Goal: Consume media (video, audio)

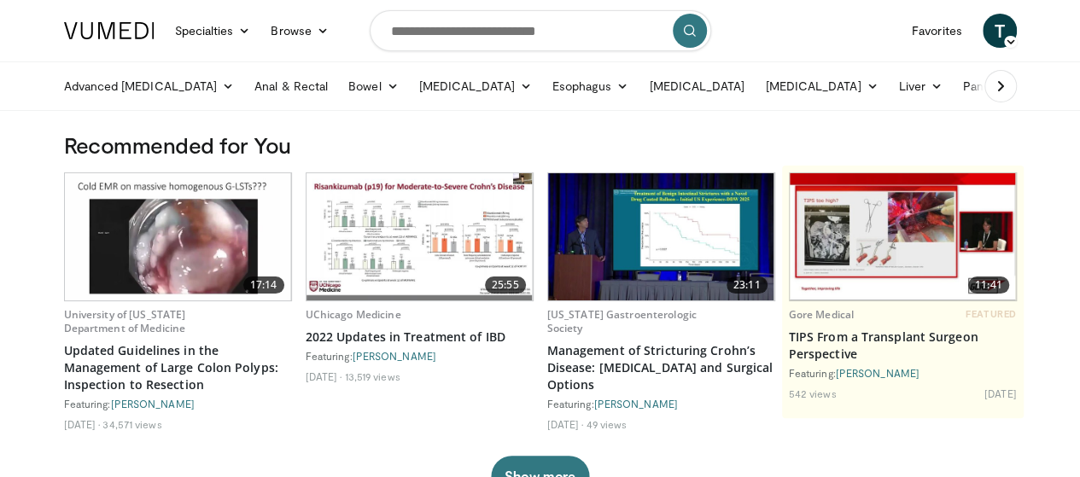
click at [888, 86] on link "Liver" at bounding box center [920, 86] width 64 height 34
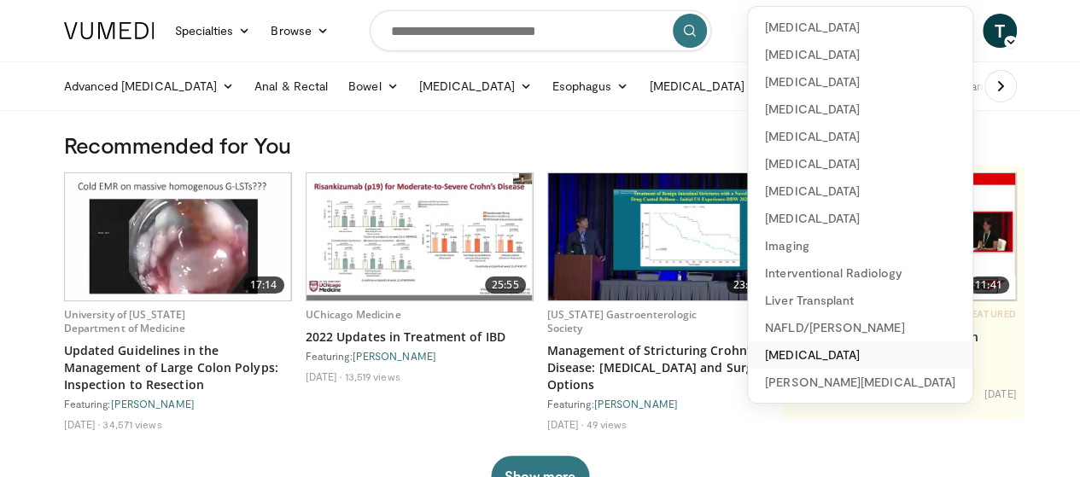
click at [752, 354] on link "[MEDICAL_DATA]" at bounding box center [860, 355] width 225 height 27
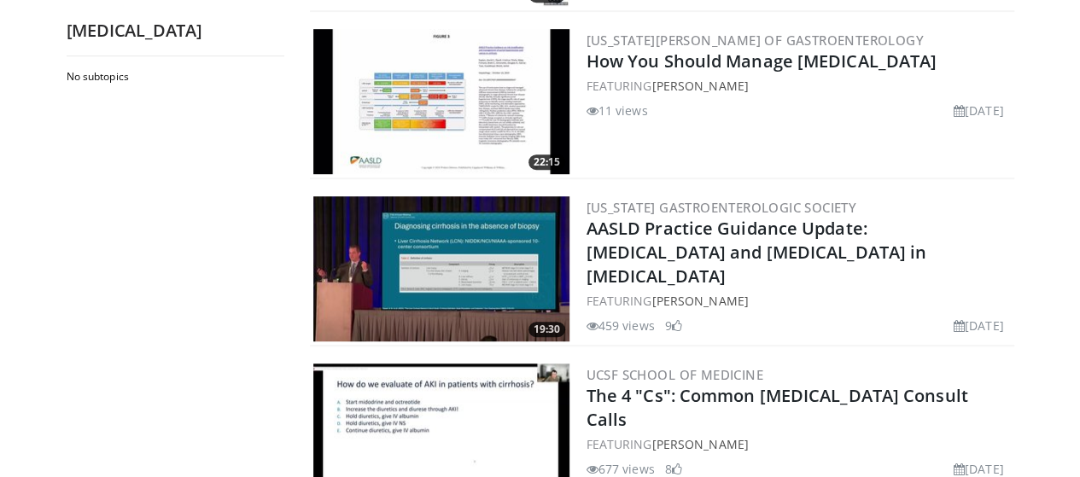
scroll to position [512, 0]
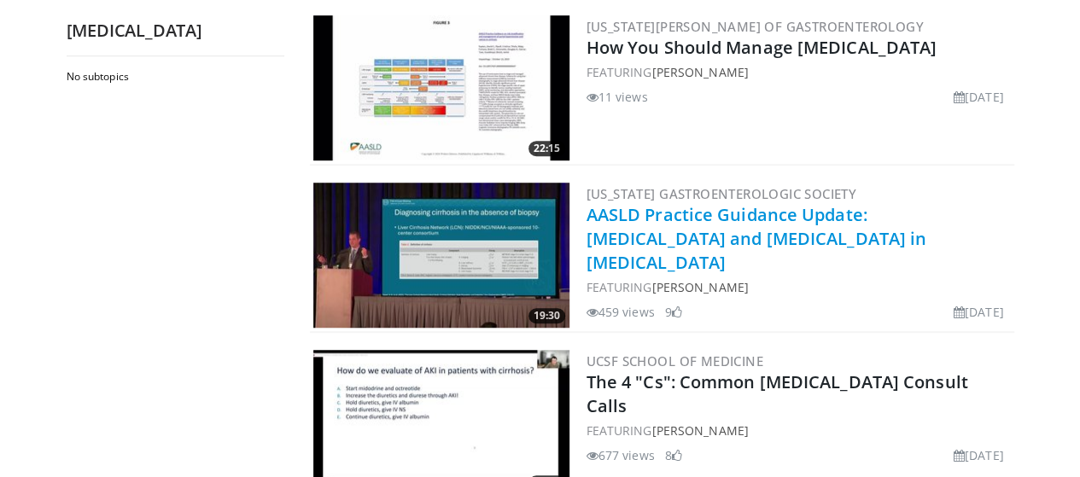
click at [639, 223] on link "AASLD Practice Guidance Update: [MEDICAL_DATA] and [MEDICAL_DATA] in [MEDICAL_D…" at bounding box center [757, 238] width 341 height 71
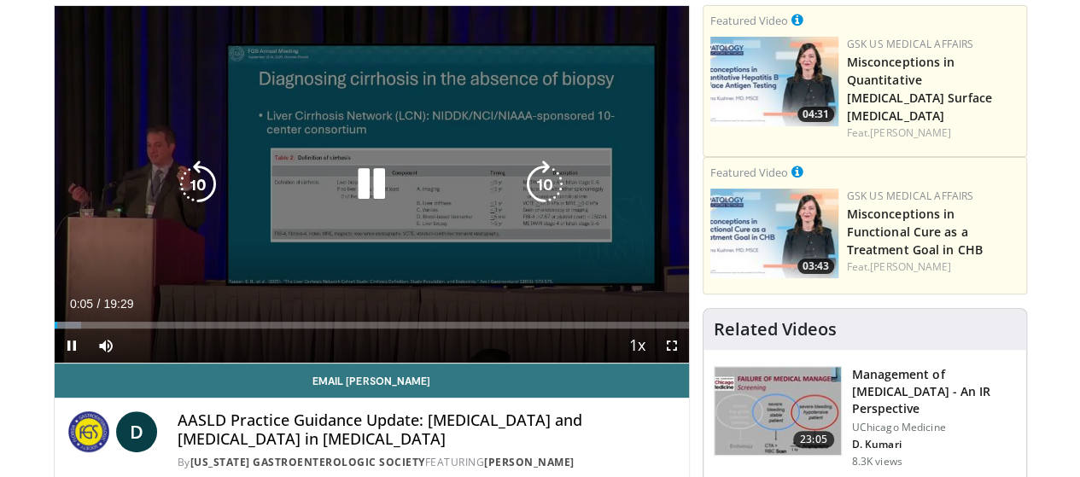
scroll to position [171, 0]
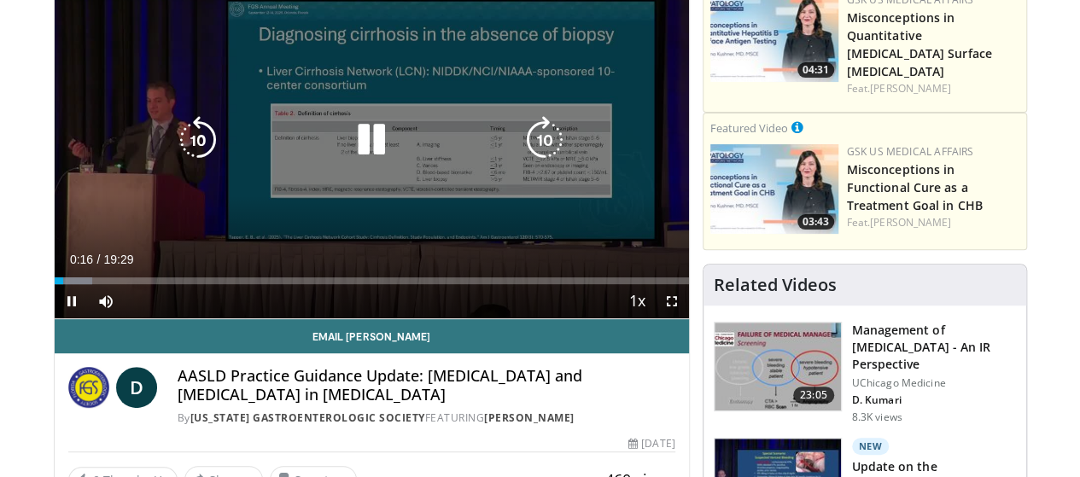
click at [349, 153] on icon "Video Player" at bounding box center [372, 140] width 48 height 48
click at [351, 157] on icon "Video Player" at bounding box center [372, 140] width 48 height 48
click at [353, 149] on icon "Video Player" at bounding box center [372, 140] width 48 height 48
